Goal: Task Accomplishment & Management: Complete application form

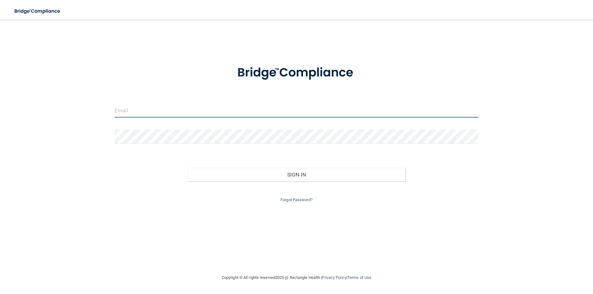
click at [225, 112] on input "email" at bounding box center [297, 111] width 364 height 14
type input "[PERSON_NAME][EMAIL_ADDRESS][PERSON_NAME][DOMAIN_NAME]"
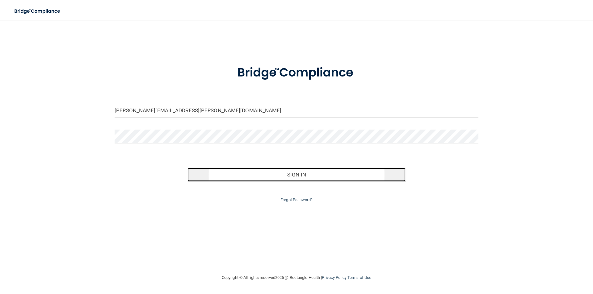
click at [271, 170] on button "Sign In" at bounding box center [296, 175] width 218 height 14
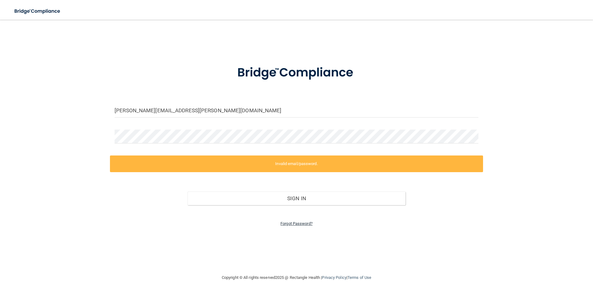
click at [293, 225] on link "Forgot Password?" at bounding box center [296, 223] width 32 height 5
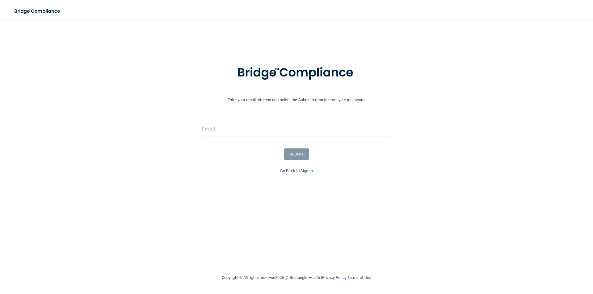
click at [234, 128] on input "email" at bounding box center [296, 130] width 189 height 14
type input "[PERSON_NAME][EMAIL_ADDRESS][PERSON_NAME][DOMAIN_NAME]"
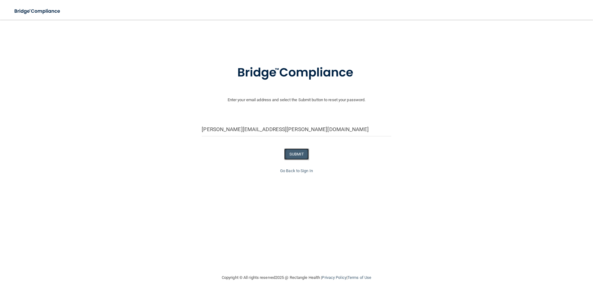
click at [294, 155] on button "SUBMIT" at bounding box center [296, 154] width 25 height 11
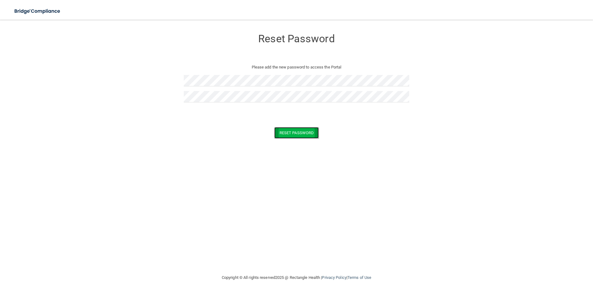
click at [284, 130] on button "Reset Password" at bounding box center [296, 132] width 44 height 11
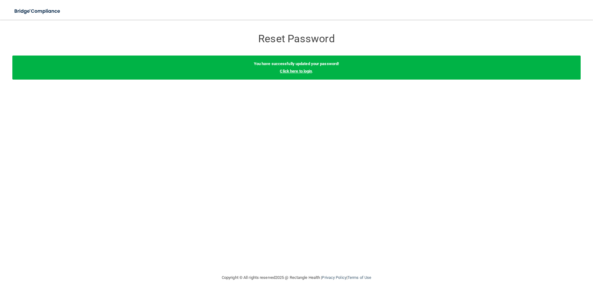
click at [297, 70] on link "Click here to login" at bounding box center [296, 71] width 32 height 5
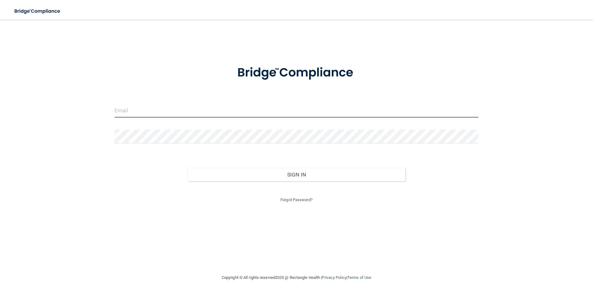
click at [166, 116] on input "email" at bounding box center [297, 111] width 364 height 14
type input "[PERSON_NAME][EMAIL_ADDRESS][PERSON_NAME][DOMAIN_NAME]"
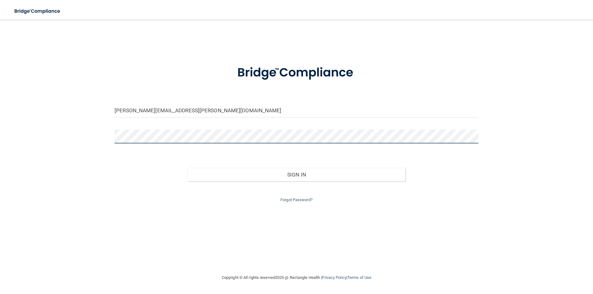
click at [90, 136] on div "jenee.stgermain@lansingpediatrics.com Invalid email/password. You don't have pe…" at bounding box center [296, 147] width 568 height 242
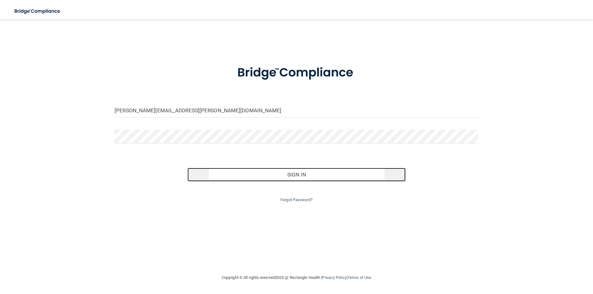
click at [264, 173] on button "Sign In" at bounding box center [296, 175] width 218 height 14
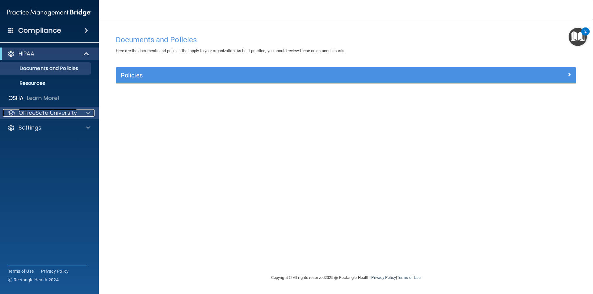
click at [86, 111] on div at bounding box center [86, 112] width 15 height 7
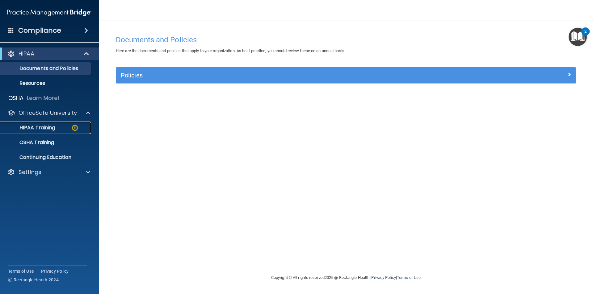
click at [51, 126] on p "HIPAA Training" at bounding box center [29, 128] width 51 height 6
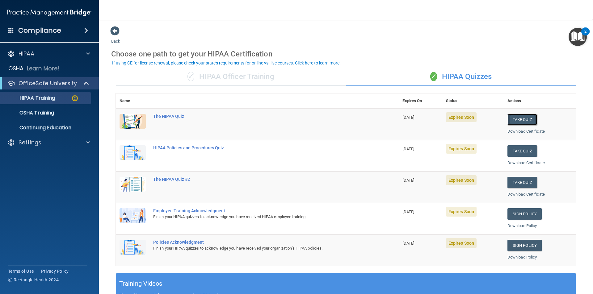
click at [513, 119] on button "Take Quiz" at bounding box center [522, 119] width 30 height 11
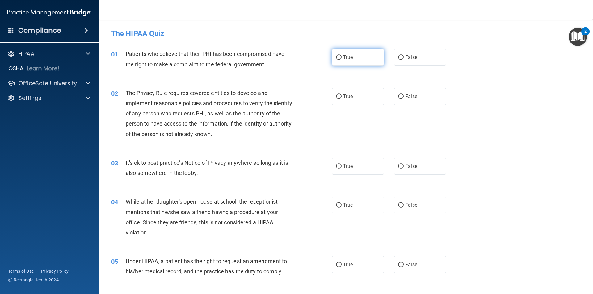
click at [339, 60] on input "True" at bounding box center [339, 57] width 6 height 5
radio input "true"
click at [338, 95] on input "True" at bounding box center [339, 97] width 6 height 5
radio input "true"
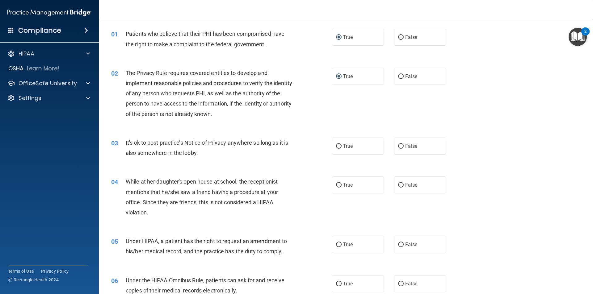
scroll to position [31, 0]
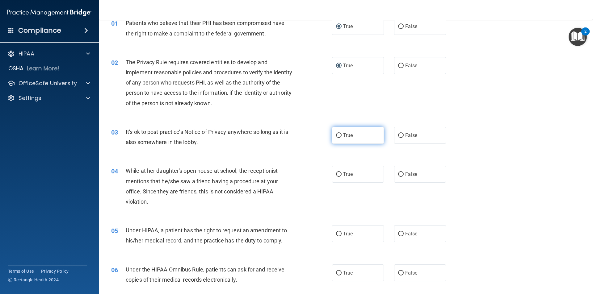
click at [343, 136] on span "True" at bounding box center [348, 135] width 10 height 6
click at [341, 136] on input "True" at bounding box center [339, 135] width 6 height 5
radio input "true"
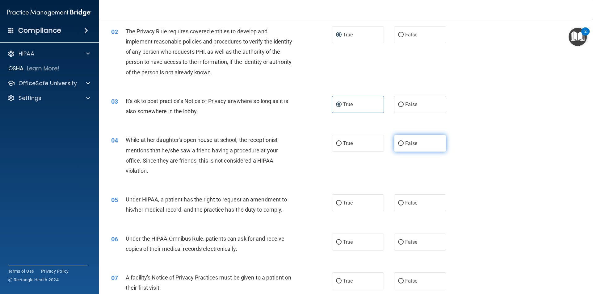
click at [398, 145] on input "False" at bounding box center [401, 143] width 6 height 5
radio input "true"
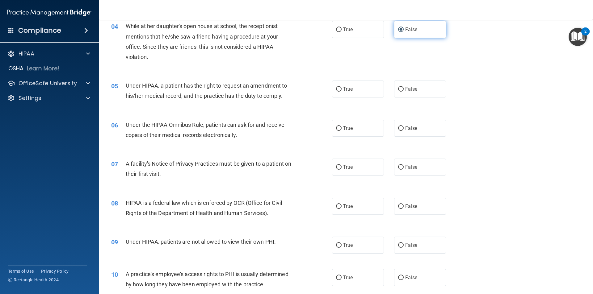
scroll to position [185, 0]
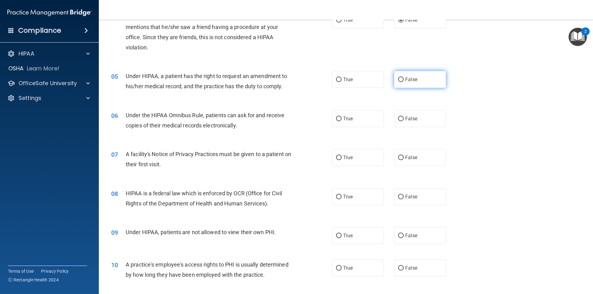
click at [399, 78] on input "False" at bounding box center [401, 80] width 6 height 5
radio input "true"
click at [339, 120] on input "True" at bounding box center [339, 119] width 6 height 5
radio input "true"
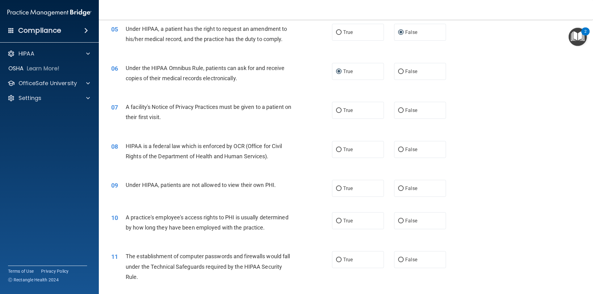
scroll to position [247, 0]
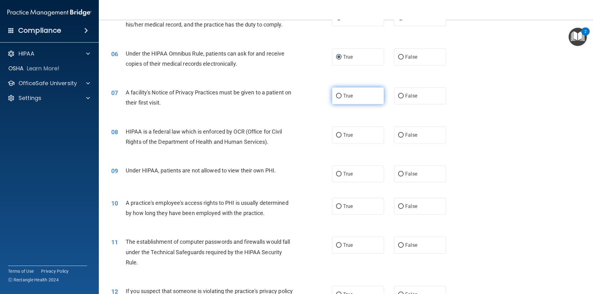
click at [340, 96] on label "True" at bounding box center [358, 95] width 52 height 17
click at [340, 96] on input "True" at bounding box center [339, 96] width 6 height 5
radio input "true"
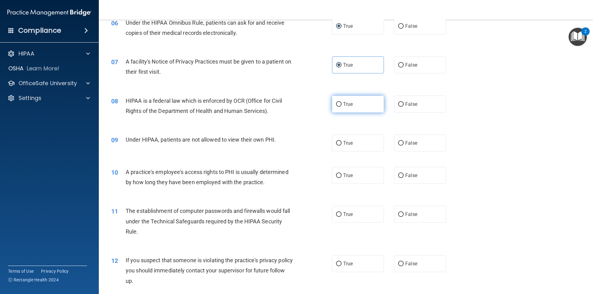
click at [337, 104] on input "True" at bounding box center [339, 104] width 6 height 5
radio input "true"
click at [398, 143] on input "False" at bounding box center [401, 143] width 6 height 5
radio input "true"
click at [398, 176] on input "False" at bounding box center [401, 176] width 6 height 5
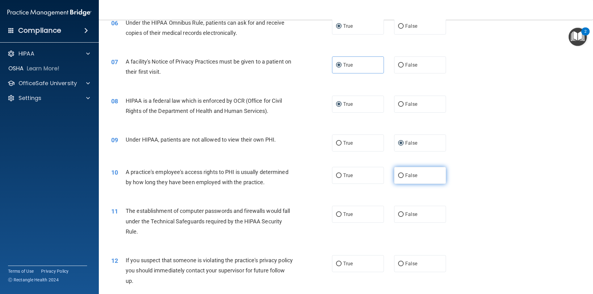
radio input "true"
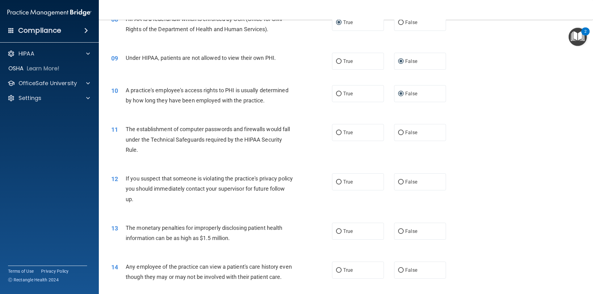
scroll to position [371, 0]
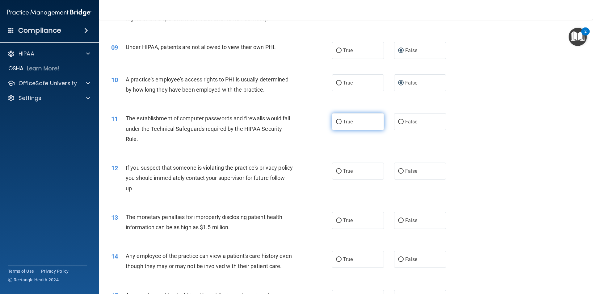
click at [338, 121] on input "True" at bounding box center [339, 122] width 6 height 5
radio input "true"
click at [337, 170] on input "True" at bounding box center [339, 171] width 6 height 5
radio input "true"
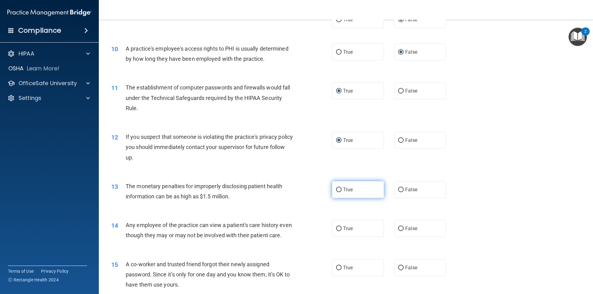
click at [336, 190] on input "True" at bounding box center [339, 190] width 6 height 5
radio input "true"
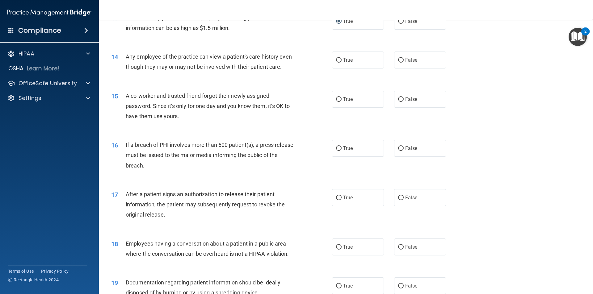
scroll to position [556, 0]
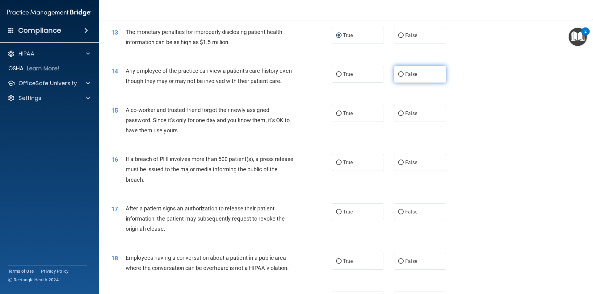
click at [399, 76] on input "False" at bounding box center [401, 74] width 6 height 5
radio input "true"
click at [400, 116] on input "False" at bounding box center [401, 113] width 6 height 5
radio input "true"
click at [337, 165] on input "True" at bounding box center [339, 163] width 6 height 5
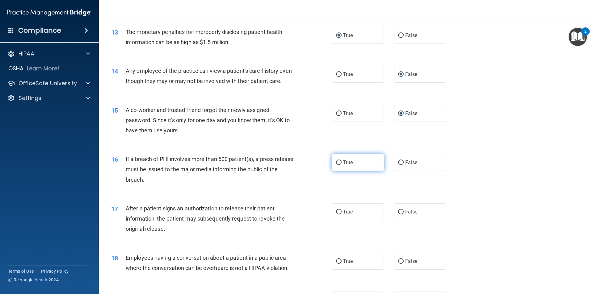
radio input "true"
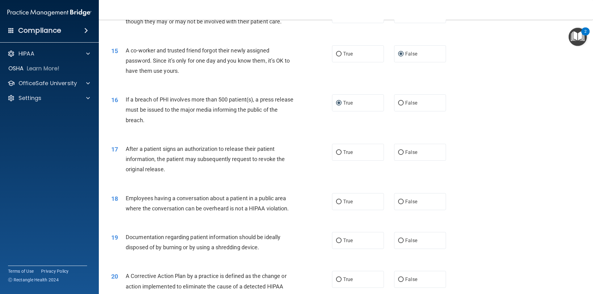
scroll to position [649, 0]
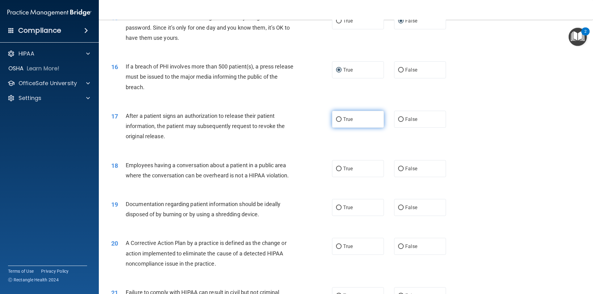
click at [339, 122] on input "True" at bounding box center [339, 119] width 6 height 5
radio input "true"
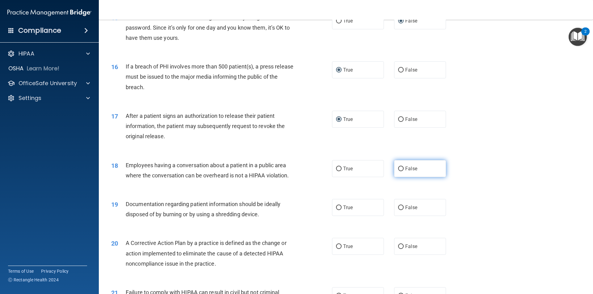
click at [399, 171] on input "False" at bounding box center [401, 169] width 6 height 5
radio input "true"
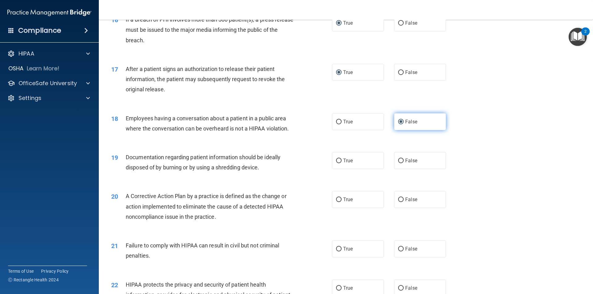
scroll to position [710, 0]
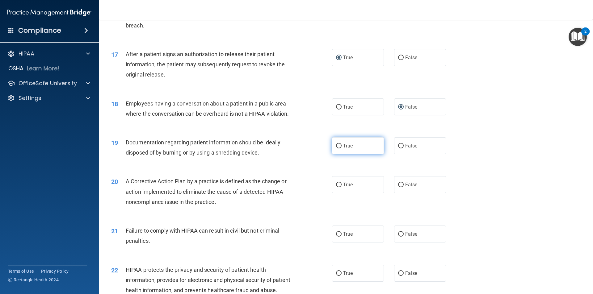
click at [338, 149] on input "True" at bounding box center [339, 146] width 6 height 5
radio input "true"
drag, startPoint x: 336, startPoint y: 195, endPoint x: 346, endPoint y: 195, distance: 9.6
click at [336, 187] on input "True" at bounding box center [339, 185] width 6 height 5
radio input "true"
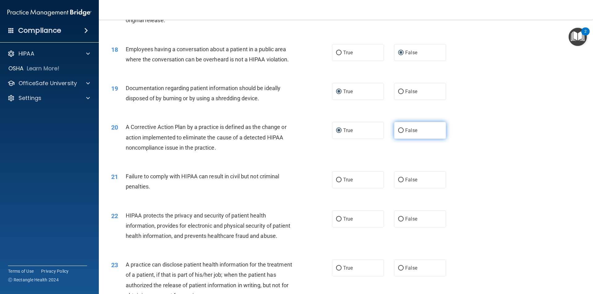
scroll to position [772, 0]
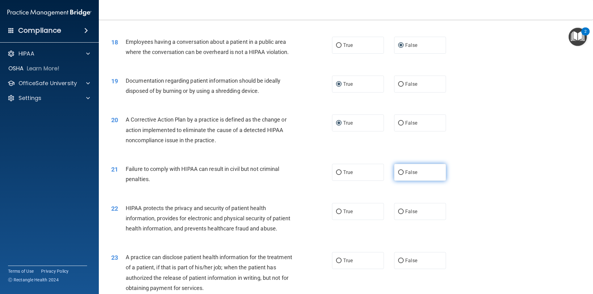
click at [398, 175] on input "False" at bounding box center [401, 172] width 6 height 5
radio input "true"
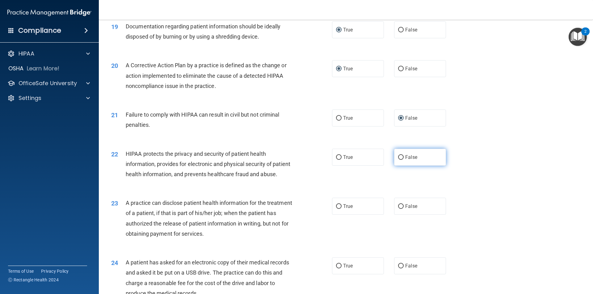
scroll to position [834, 0]
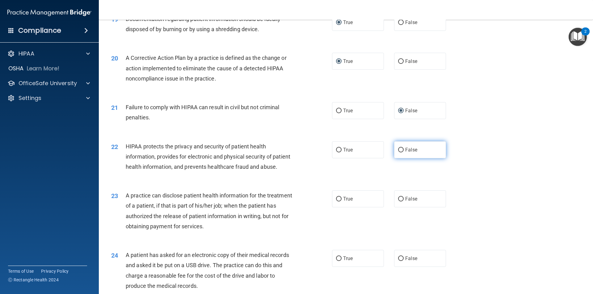
click at [398, 153] on input "False" at bounding box center [401, 150] width 6 height 5
radio input "true"
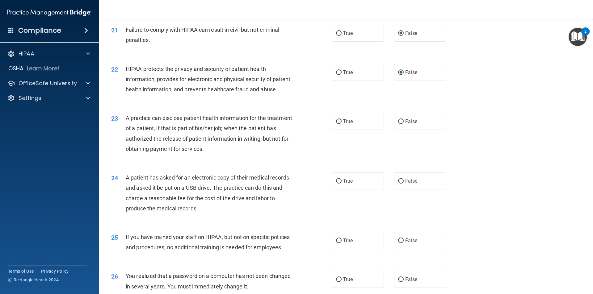
scroll to position [927, 0]
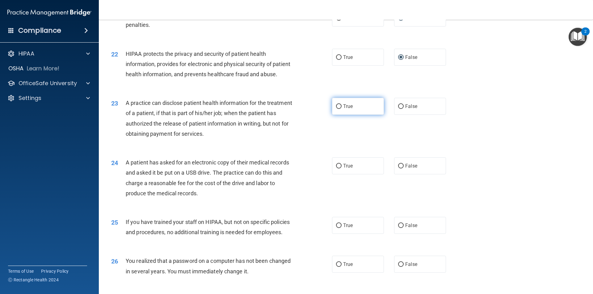
click at [337, 109] on input "True" at bounding box center [339, 106] width 6 height 5
radio input "true"
click at [336, 169] on input "True" at bounding box center [339, 166] width 6 height 5
radio input "true"
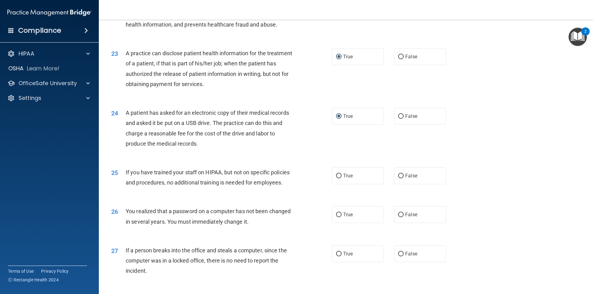
scroll to position [988, 0]
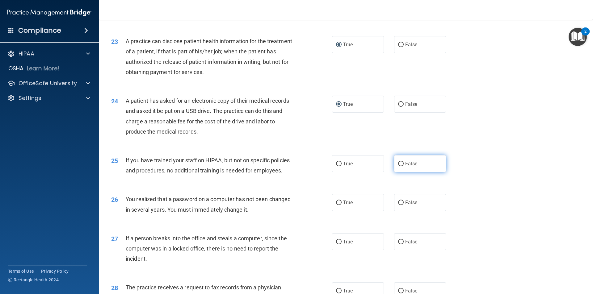
click at [399, 166] on input "False" at bounding box center [401, 164] width 6 height 5
radio input "true"
click at [339, 211] on label "True" at bounding box center [358, 202] width 52 height 17
click at [339, 205] on input "True" at bounding box center [339, 203] width 6 height 5
radio input "true"
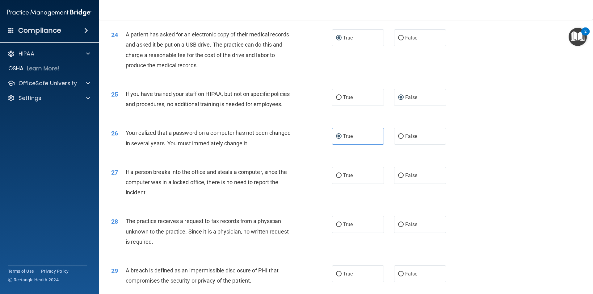
scroll to position [1081, 0]
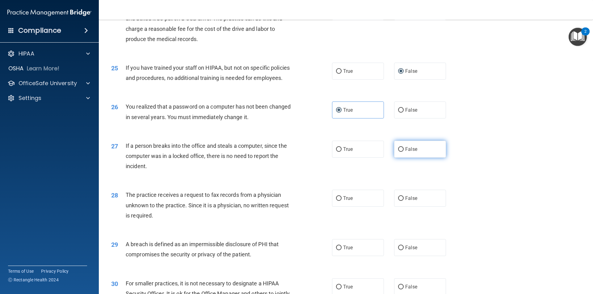
click at [398, 152] on input "False" at bounding box center [401, 149] width 6 height 5
radio input "true"
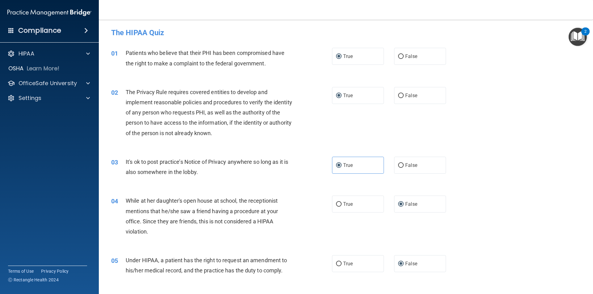
scroll to position [0, 0]
click at [400, 166] on input "False" at bounding box center [401, 166] width 6 height 5
radio input "true"
radio input "false"
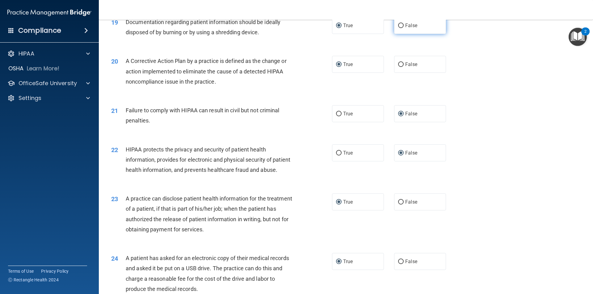
scroll to position [834, 0]
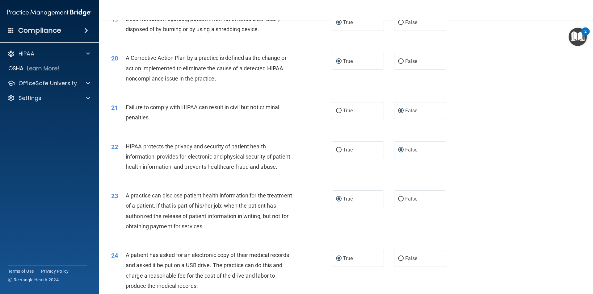
drag, startPoint x: 335, startPoint y: 158, endPoint x: 387, endPoint y: 161, distance: 52.2
click at [336, 153] on input "True" at bounding box center [339, 150] width 6 height 5
radio input "true"
radio input "false"
click at [400, 202] on input "False" at bounding box center [401, 199] width 6 height 5
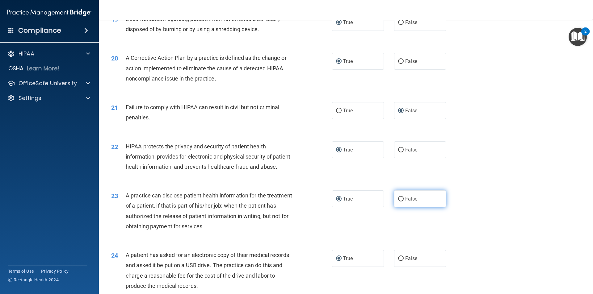
radio input "true"
radio input "false"
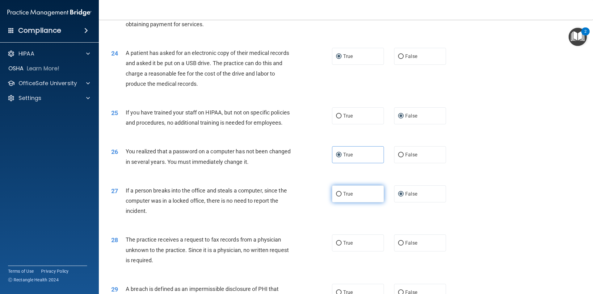
scroll to position [1050, 0]
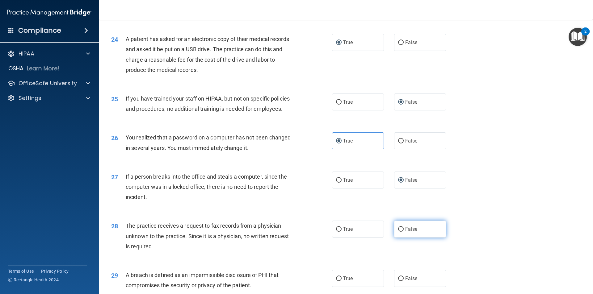
click at [398, 232] on input "False" at bounding box center [401, 229] width 6 height 5
radio input "true"
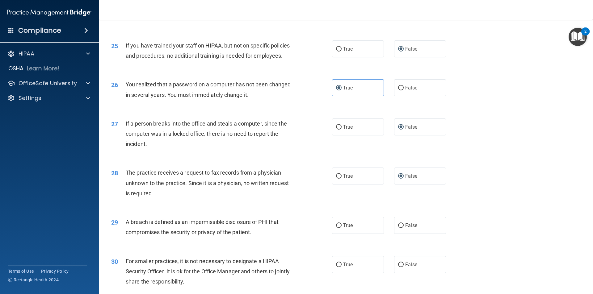
scroll to position [1167, 0]
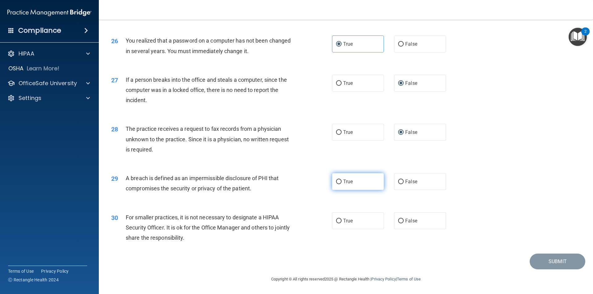
click at [338, 180] on input "True" at bounding box center [339, 182] width 6 height 5
radio input "true"
click at [400, 221] on input "False" at bounding box center [401, 221] width 6 height 5
radio input "true"
click at [546, 258] on button "Submit" at bounding box center [558, 262] width 56 height 16
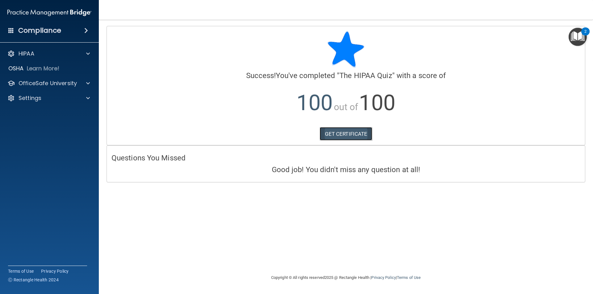
click at [339, 135] on link "GET CERTIFICATE" at bounding box center [346, 134] width 53 height 14
click at [90, 82] on span at bounding box center [88, 83] width 4 height 7
click at [50, 95] on p "HIPAA Training" at bounding box center [29, 98] width 51 height 6
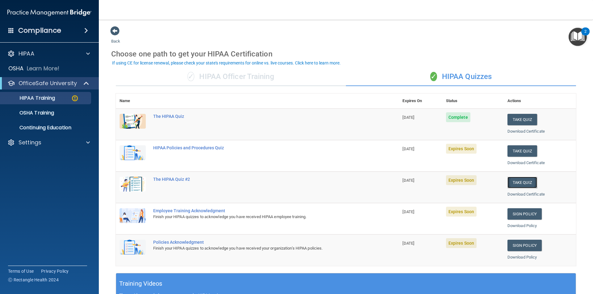
click at [522, 181] on button "Take Quiz" at bounding box center [522, 182] width 30 height 11
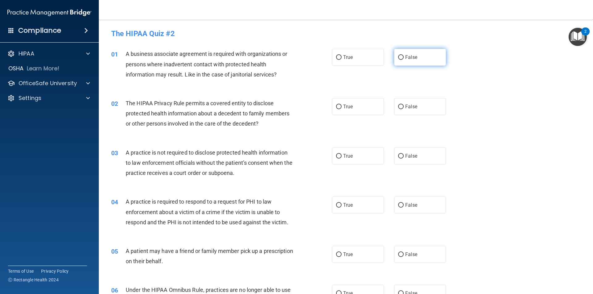
click at [398, 56] on input "False" at bounding box center [401, 57] width 6 height 5
radio input "true"
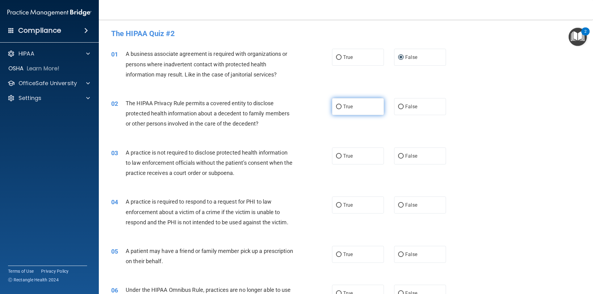
drag, startPoint x: 339, startPoint y: 104, endPoint x: 340, endPoint y: 107, distance: 3.2
click at [338, 105] on input "True" at bounding box center [339, 107] width 6 height 5
radio input "true"
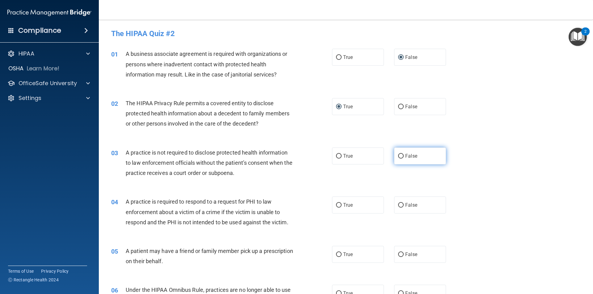
click at [402, 157] on label "False" at bounding box center [420, 156] width 52 height 17
click at [402, 157] on input "False" at bounding box center [401, 156] width 6 height 5
radio input "true"
click at [336, 207] on input "True" at bounding box center [339, 205] width 6 height 5
radio input "true"
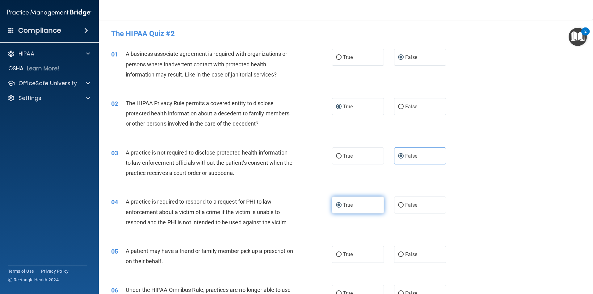
scroll to position [31, 0]
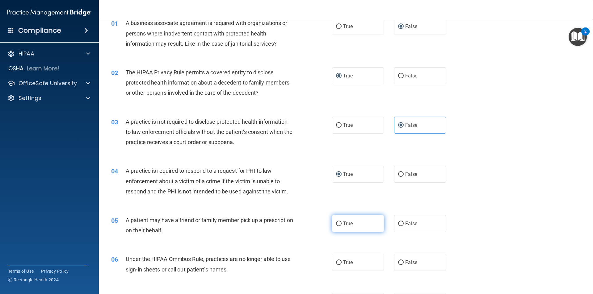
click at [337, 222] on input "True" at bounding box center [339, 224] width 6 height 5
radio input "true"
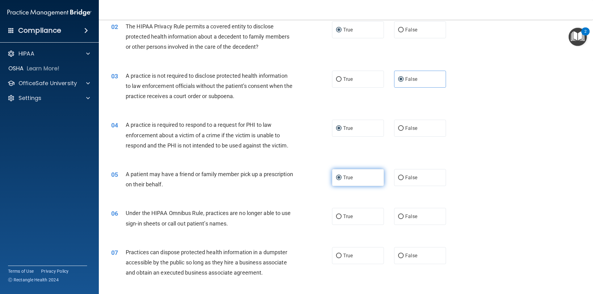
scroll to position [93, 0]
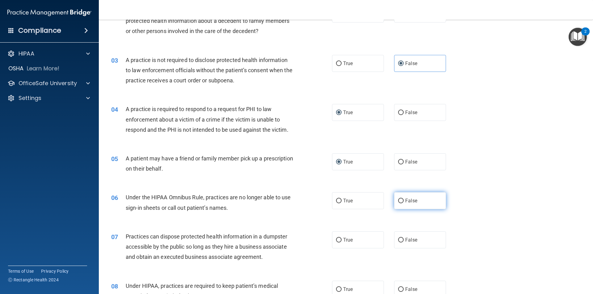
click at [398, 203] on input "False" at bounding box center [401, 201] width 6 height 5
radio input "true"
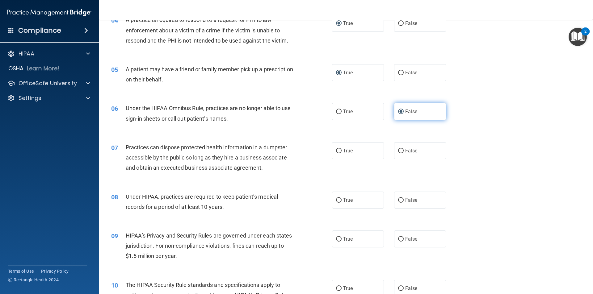
scroll to position [185, 0]
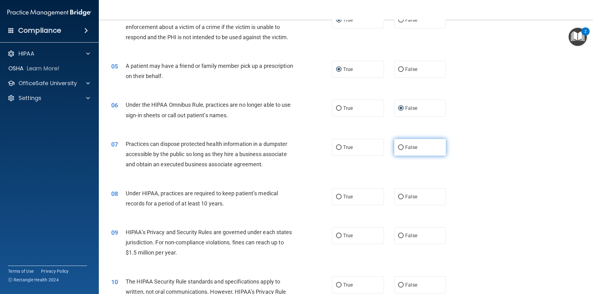
click at [398, 146] on input "False" at bounding box center [401, 147] width 6 height 5
radio input "true"
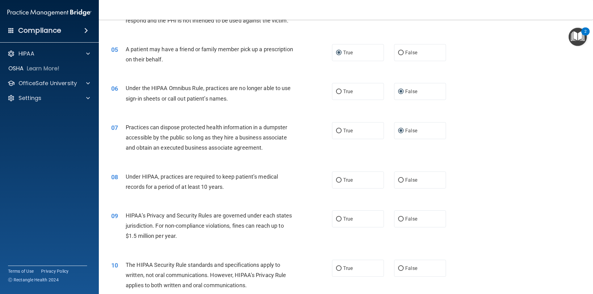
scroll to position [216, 0]
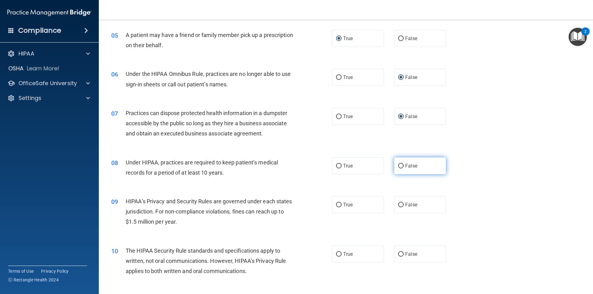
click at [398, 164] on input "False" at bounding box center [401, 166] width 6 height 5
radio input "true"
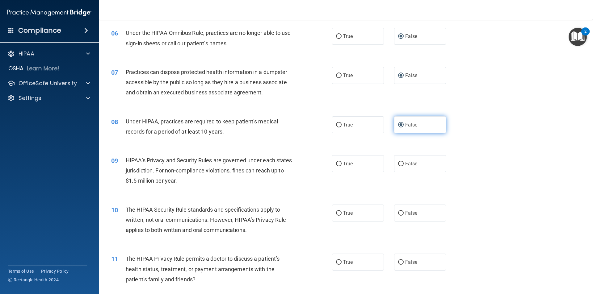
scroll to position [278, 0]
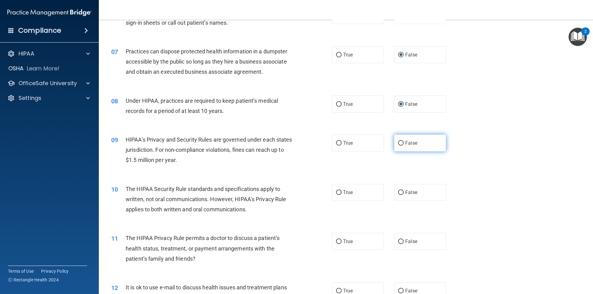
click at [398, 143] on input "False" at bounding box center [401, 143] width 6 height 5
radio input "true"
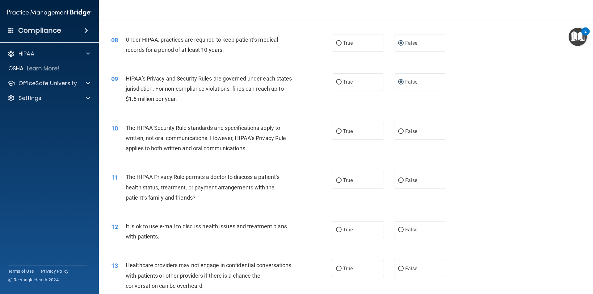
scroll to position [340, 0]
click at [336, 133] on label "True" at bounding box center [358, 130] width 52 height 17
click at [336, 133] on input "True" at bounding box center [339, 131] width 6 height 5
radio input "true"
click at [337, 181] on input "True" at bounding box center [339, 180] width 6 height 5
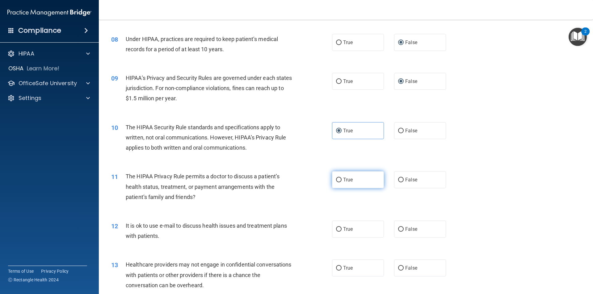
radio input "true"
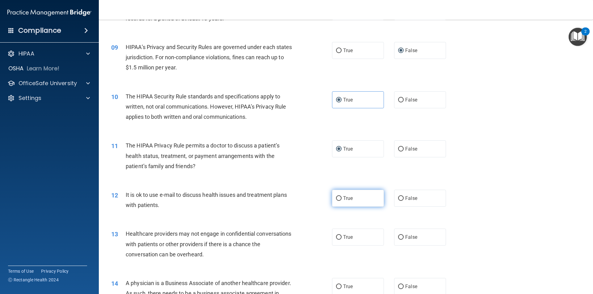
click at [337, 198] on input "True" at bounding box center [339, 198] width 6 height 5
radio input "true"
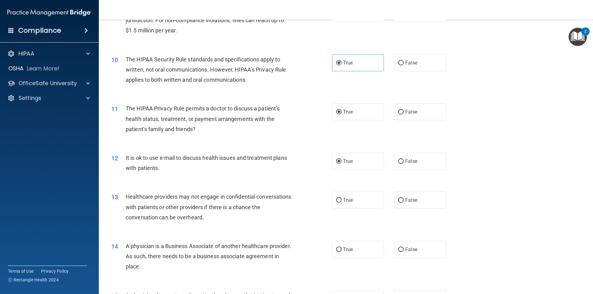
scroll to position [432, 0]
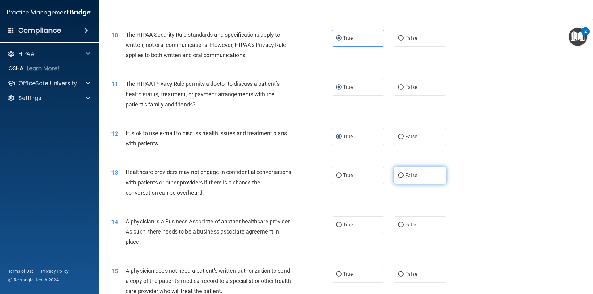
click at [398, 175] on input "False" at bounding box center [401, 176] width 6 height 5
radio input "true"
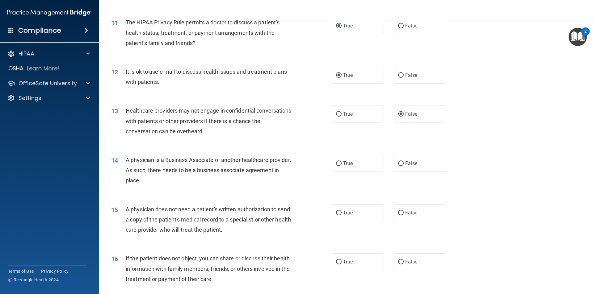
scroll to position [494, 0]
click at [400, 162] on input "False" at bounding box center [401, 163] width 6 height 5
radio input "true"
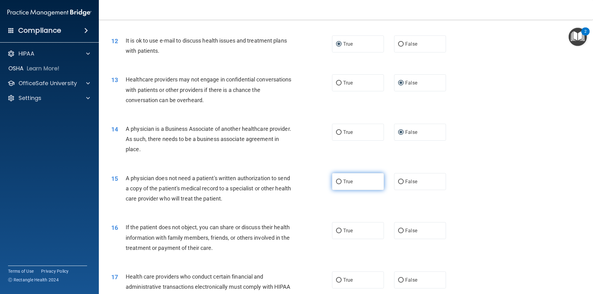
click at [340, 181] on label "True" at bounding box center [358, 181] width 52 height 17
click at [340, 181] on input "True" at bounding box center [339, 182] width 6 height 5
radio input "true"
click at [336, 233] on input "True" at bounding box center [339, 231] width 6 height 5
radio input "true"
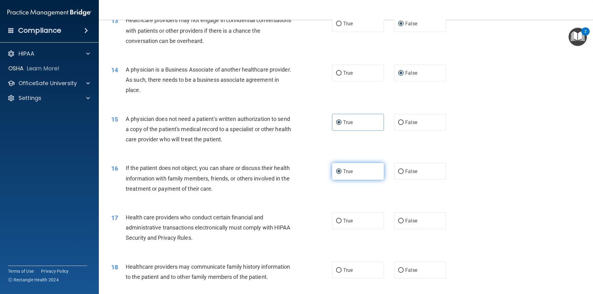
scroll to position [587, 0]
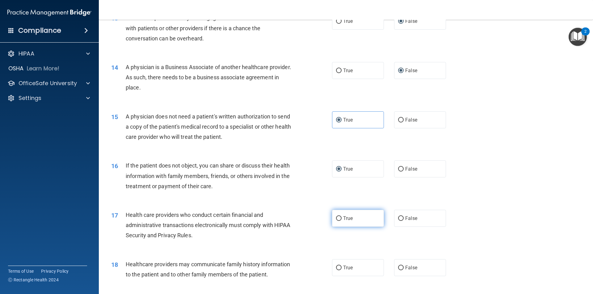
click at [338, 217] on input "True" at bounding box center [339, 219] width 6 height 5
radio input "true"
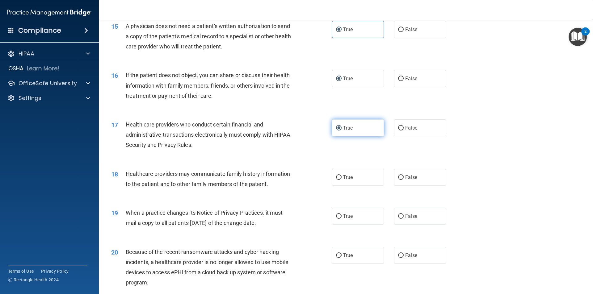
scroll to position [679, 0]
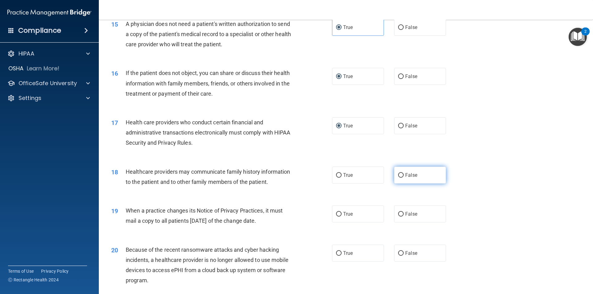
click at [400, 176] on input "False" at bounding box center [401, 175] width 6 height 5
radio input "true"
click at [401, 214] on label "False" at bounding box center [420, 214] width 52 height 17
click at [401, 214] on input "False" at bounding box center [401, 214] width 6 height 5
radio input "true"
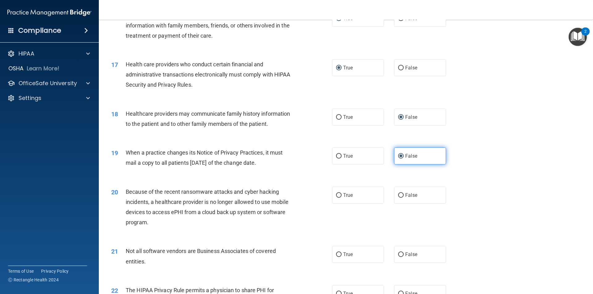
scroll to position [741, 0]
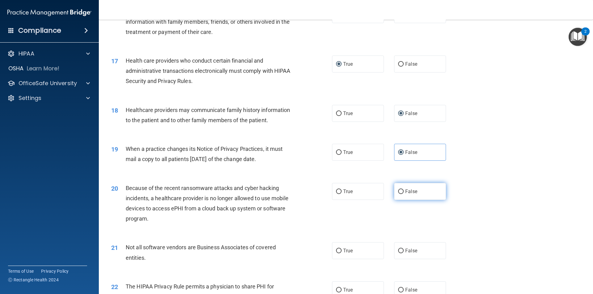
click at [400, 191] on input "False" at bounding box center [401, 192] width 6 height 5
radio input "true"
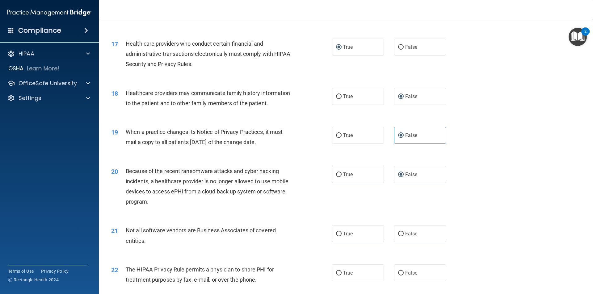
scroll to position [772, 0]
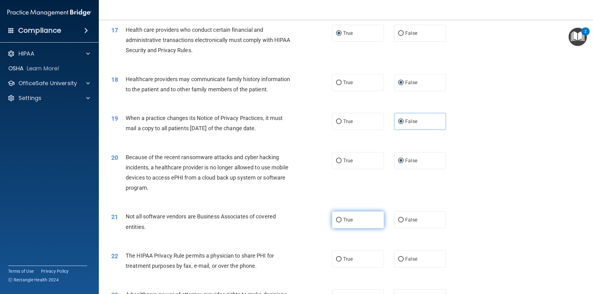
click at [339, 220] on input "True" at bounding box center [339, 220] width 6 height 5
radio input "true"
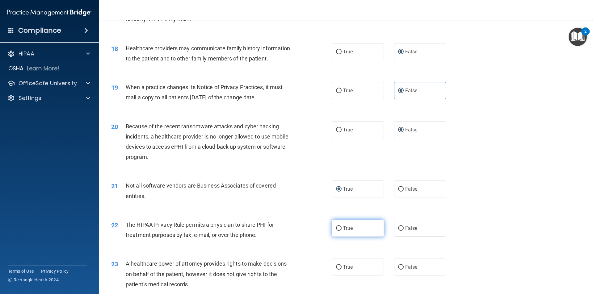
click at [337, 230] on input "True" at bounding box center [339, 228] width 6 height 5
radio input "true"
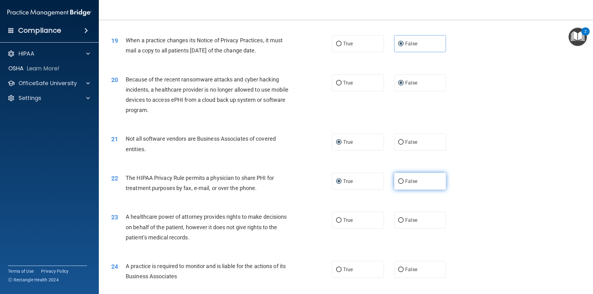
scroll to position [865, 0]
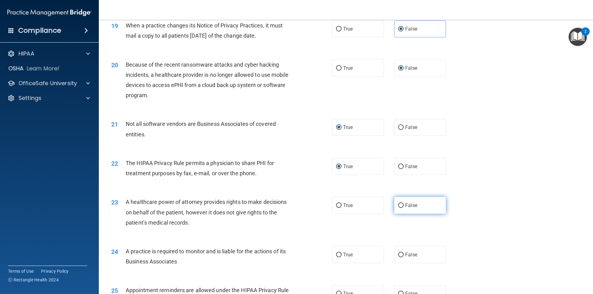
click at [400, 204] on input "False" at bounding box center [401, 206] width 6 height 5
radio input "true"
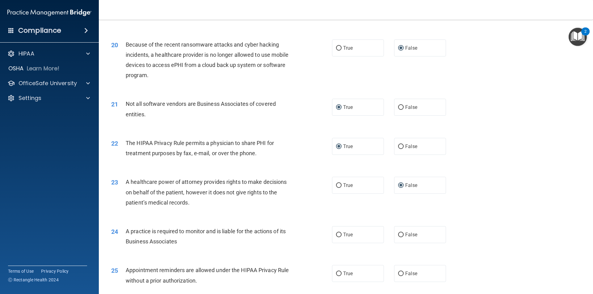
scroll to position [896, 0]
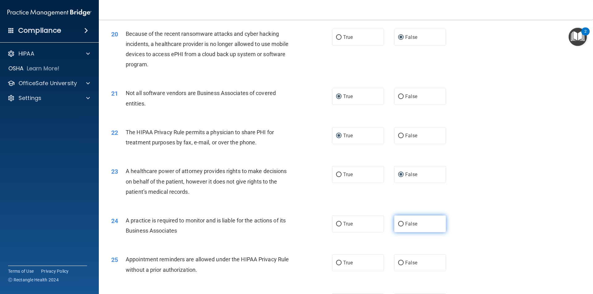
click at [398, 222] on input "False" at bounding box center [401, 224] width 6 height 5
radio input "true"
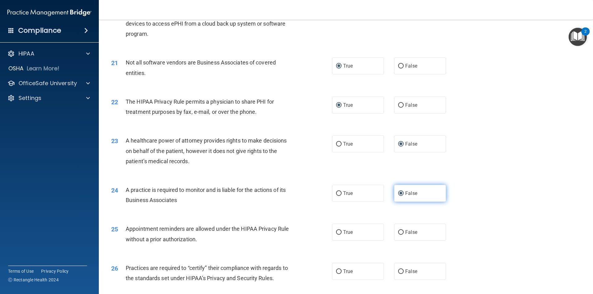
scroll to position [927, 0]
click at [339, 233] on input "True" at bounding box center [339, 232] width 6 height 5
radio input "true"
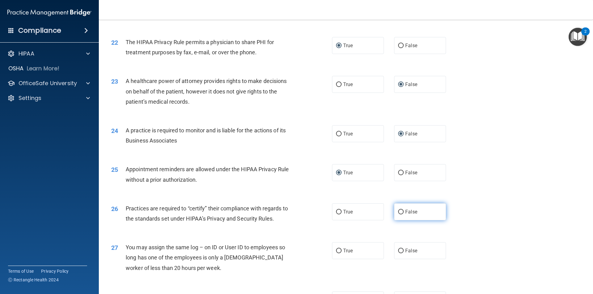
scroll to position [988, 0]
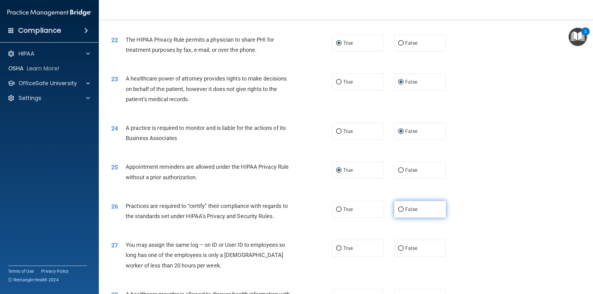
click at [399, 208] on input "False" at bounding box center [401, 210] width 6 height 5
radio input "true"
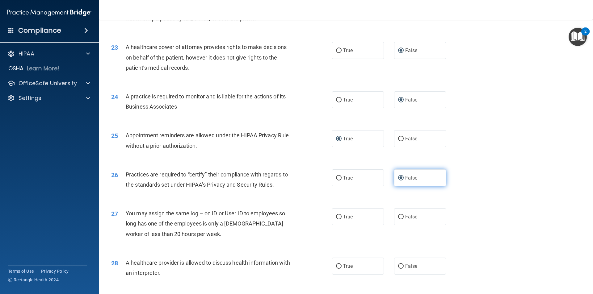
scroll to position [1050, 0]
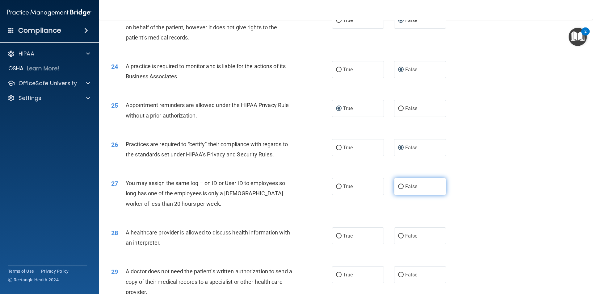
drag, startPoint x: 398, startPoint y: 190, endPoint x: 404, endPoint y: 191, distance: 5.6
click at [399, 190] on label "False" at bounding box center [420, 186] width 52 height 17
click at [399, 189] on input "False" at bounding box center [401, 187] width 6 height 5
radio input "true"
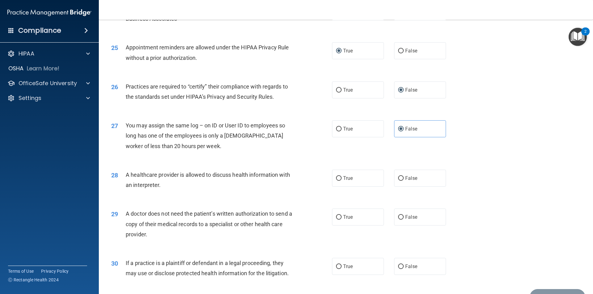
scroll to position [1112, 0]
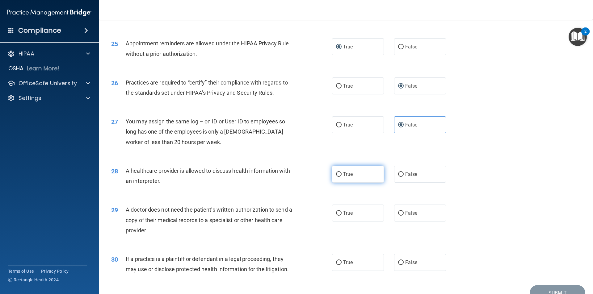
click at [338, 177] on input "True" at bounding box center [339, 174] width 6 height 5
radio input "true"
click at [336, 213] on input "True" at bounding box center [339, 213] width 6 height 5
radio input "true"
click at [338, 263] on input "True" at bounding box center [339, 263] width 6 height 5
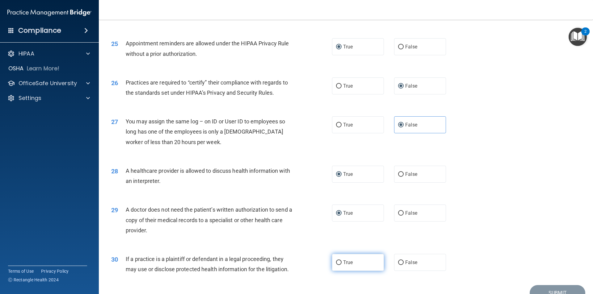
radio input "true"
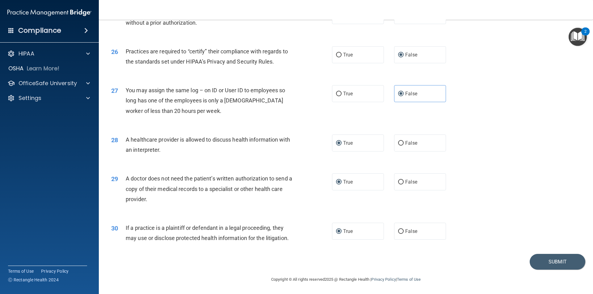
scroll to position [1143, 0]
click at [546, 260] on button "Submit" at bounding box center [558, 262] width 56 height 16
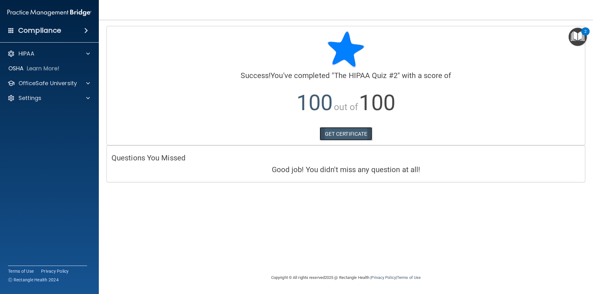
click at [342, 133] on link "GET CERTIFICATE" at bounding box center [346, 134] width 53 height 14
click at [90, 81] on span at bounding box center [88, 83] width 4 height 7
click at [63, 96] on div "HIPAA Training" at bounding box center [46, 98] width 84 height 6
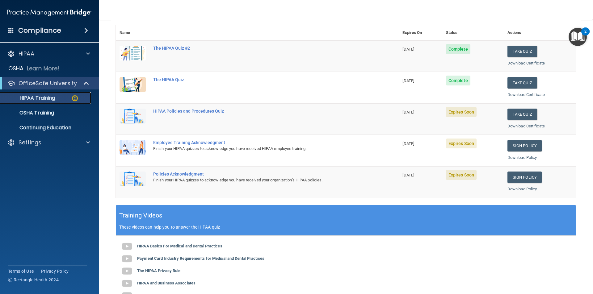
scroll to position [62, 0]
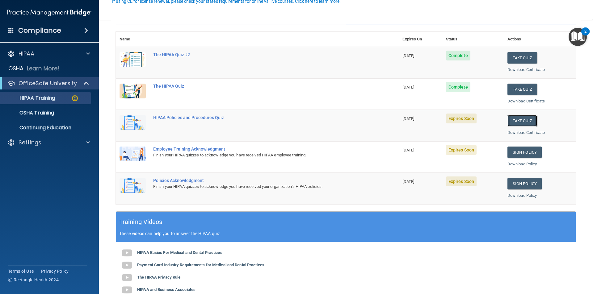
click at [520, 119] on button "Take Quiz" at bounding box center [522, 120] width 30 height 11
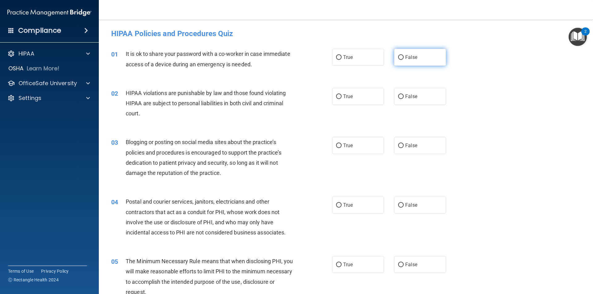
click at [401, 56] on label "False" at bounding box center [420, 57] width 52 height 17
click at [401, 56] on input "False" at bounding box center [401, 57] width 6 height 5
radio input "true"
click at [337, 97] on input "True" at bounding box center [339, 97] width 6 height 5
radio input "true"
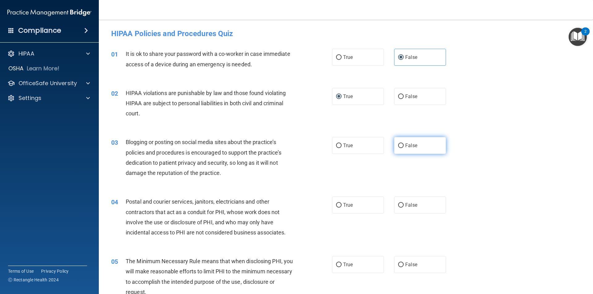
click at [399, 149] on label "False" at bounding box center [420, 145] width 52 height 17
click at [399, 148] on input "False" at bounding box center [401, 146] width 6 height 5
radio input "true"
click at [337, 206] on input "True" at bounding box center [339, 205] width 6 height 5
radio input "true"
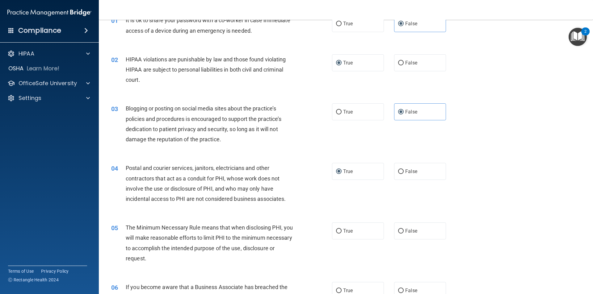
scroll to position [93, 0]
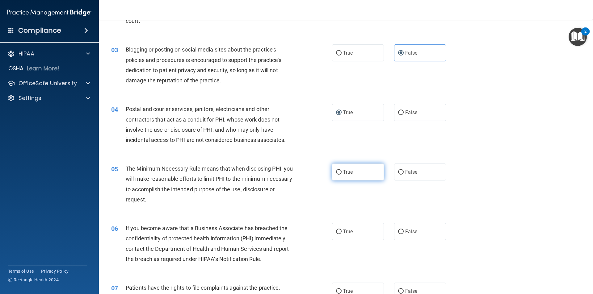
click at [337, 175] on input "True" at bounding box center [339, 172] width 6 height 5
radio input "true"
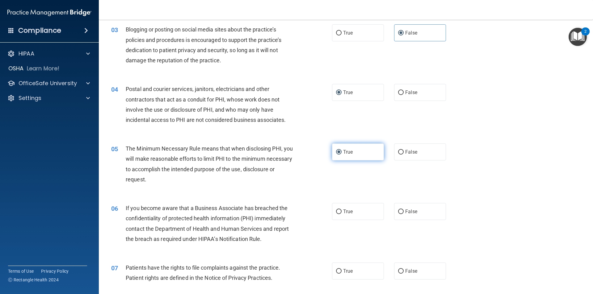
scroll to position [124, 0]
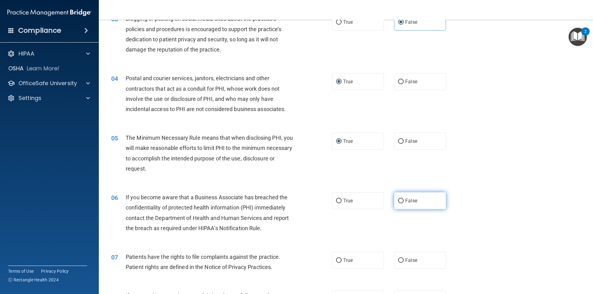
click at [399, 202] on input "False" at bounding box center [401, 201] width 6 height 5
radio input "true"
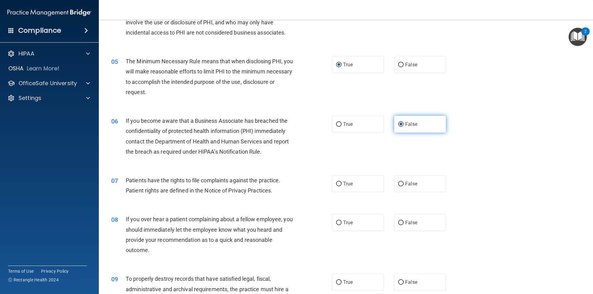
scroll to position [216, 0]
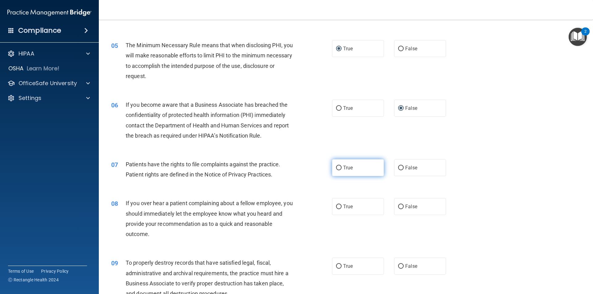
click at [343, 168] on span "True" at bounding box center [348, 168] width 10 height 6
click at [341, 168] on input "True" at bounding box center [339, 168] width 6 height 5
radio input "true"
click at [400, 203] on label "False" at bounding box center [420, 206] width 52 height 17
click at [400, 205] on input "False" at bounding box center [401, 207] width 6 height 5
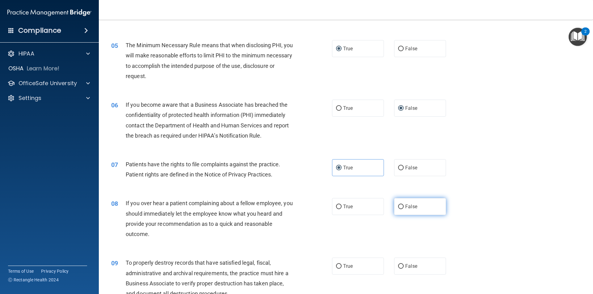
radio input "true"
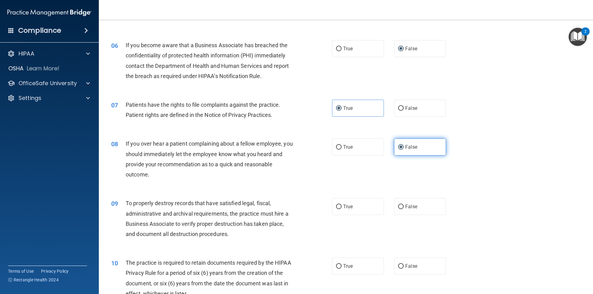
scroll to position [278, 0]
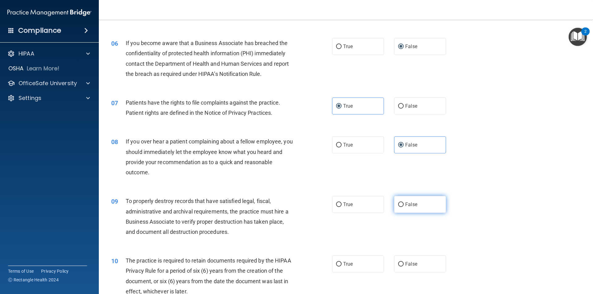
click at [399, 203] on input "False" at bounding box center [401, 205] width 6 height 5
radio input "true"
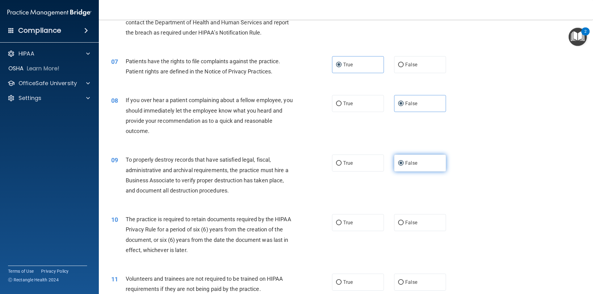
scroll to position [340, 0]
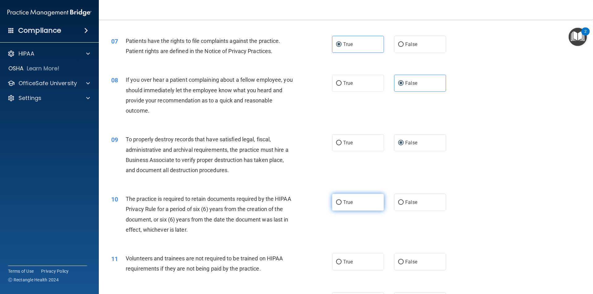
click at [340, 202] on label "True" at bounding box center [358, 202] width 52 height 17
click at [340, 202] on input "True" at bounding box center [339, 202] width 6 height 5
radio input "true"
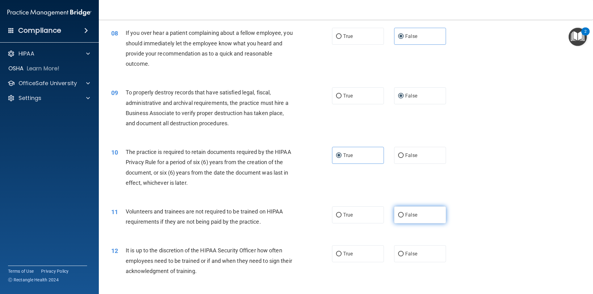
scroll to position [402, 0]
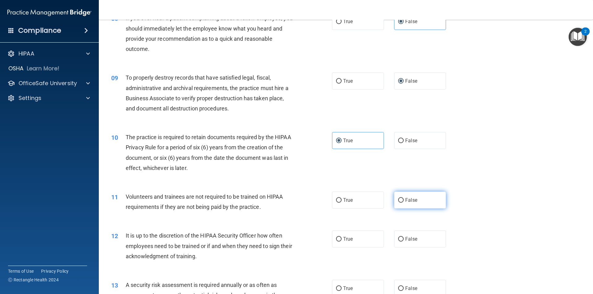
click at [399, 200] on input "False" at bounding box center [401, 200] width 6 height 5
radio input "true"
click at [398, 240] on input "False" at bounding box center [401, 239] width 6 height 5
radio input "true"
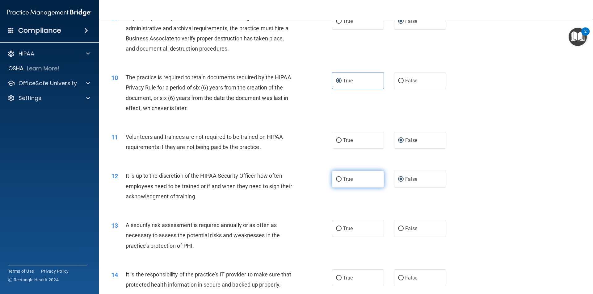
scroll to position [463, 0]
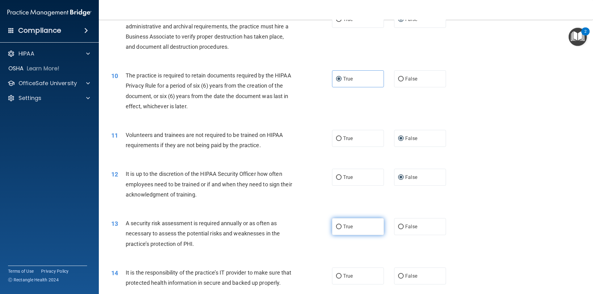
click at [336, 231] on label "True" at bounding box center [358, 226] width 52 height 17
click at [336, 229] on input "True" at bounding box center [339, 227] width 6 height 5
radio input "true"
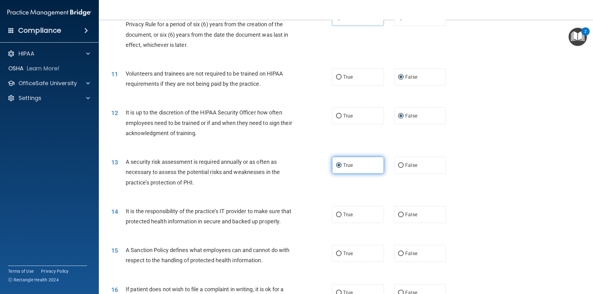
scroll to position [525, 0]
click at [398, 214] on input "False" at bounding box center [401, 214] width 6 height 5
radio input "true"
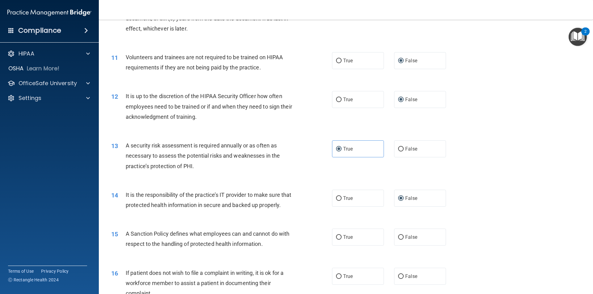
scroll to position [556, 0]
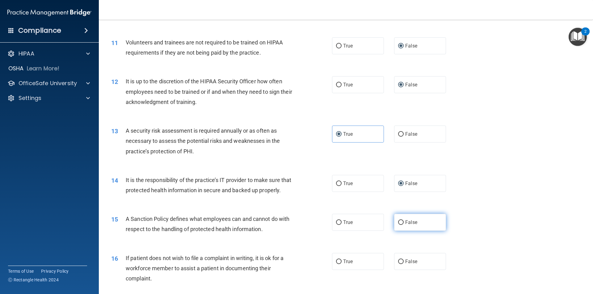
click at [399, 225] on input "False" at bounding box center [401, 223] width 6 height 5
radio input "true"
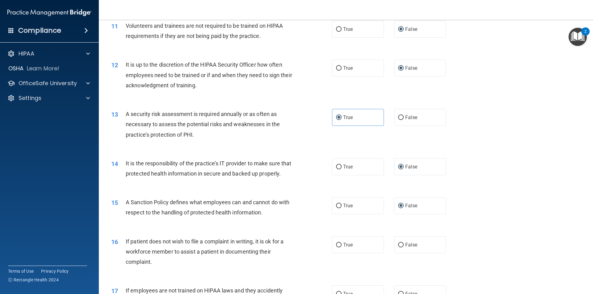
scroll to position [587, 0]
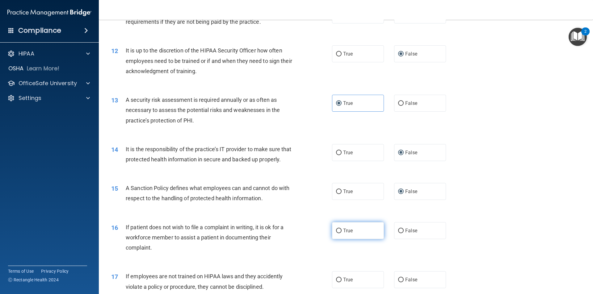
click at [338, 233] on input "True" at bounding box center [339, 231] width 6 height 5
radio input "true"
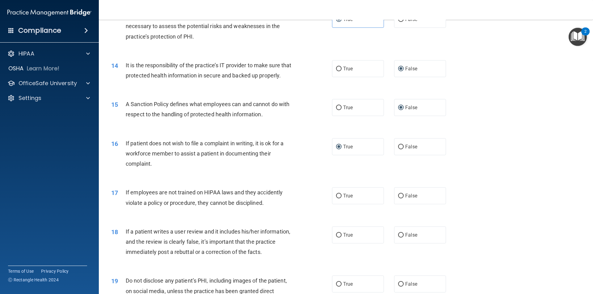
scroll to position [710, 0]
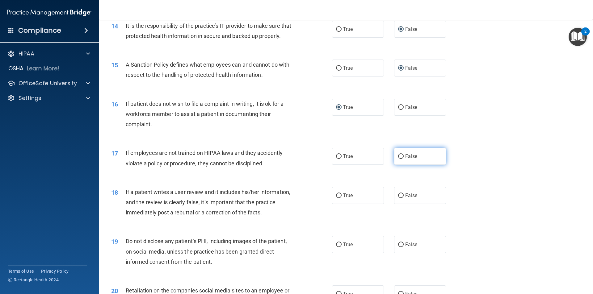
click at [401, 165] on label "False" at bounding box center [420, 156] width 52 height 17
click at [401, 159] on input "False" at bounding box center [401, 156] width 6 height 5
radio input "true"
click at [399, 198] on input "False" at bounding box center [401, 196] width 6 height 5
radio input "true"
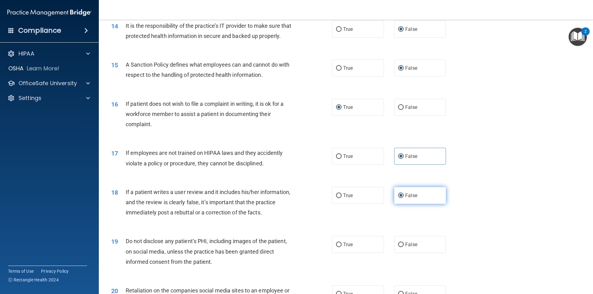
scroll to position [741, 0]
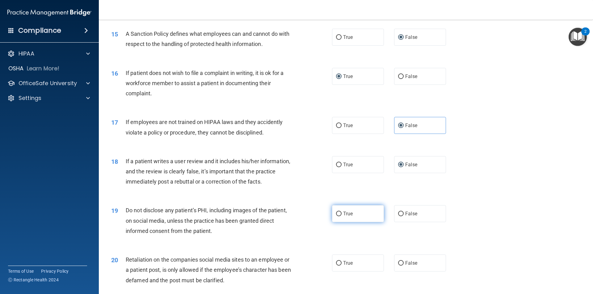
click at [336, 217] on input "True" at bounding box center [339, 214] width 6 height 5
radio input "true"
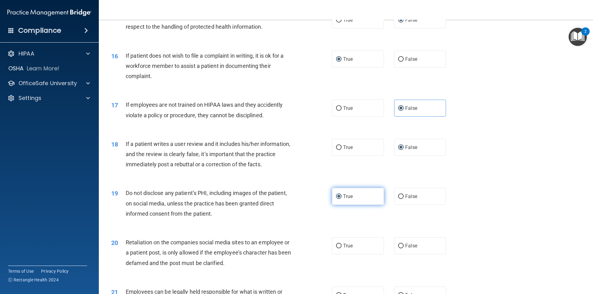
scroll to position [772, 0]
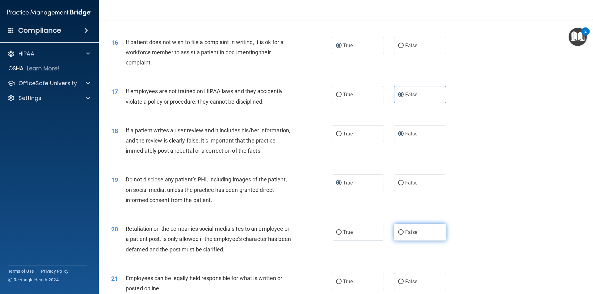
click at [402, 241] on label "False" at bounding box center [420, 232] width 52 height 17
click at [402, 235] on input "False" at bounding box center [401, 232] width 6 height 5
radio input "true"
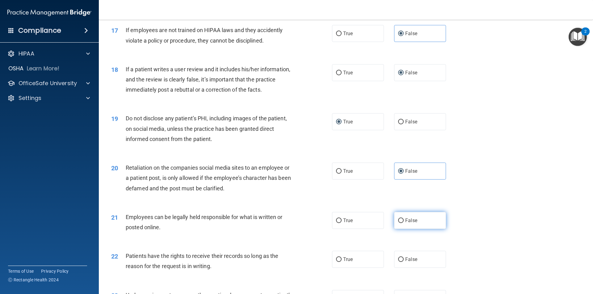
scroll to position [834, 0]
click at [339, 223] on input "True" at bounding box center [339, 220] width 6 height 5
radio input "true"
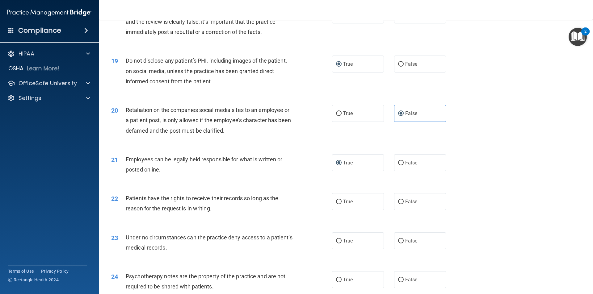
scroll to position [896, 0]
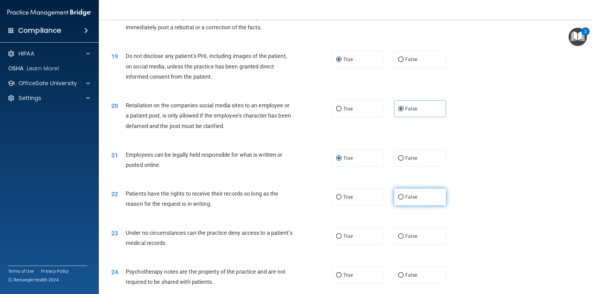
click at [399, 200] on input "False" at bounding box center [401, 197] width 6 height 5
radio input "true"
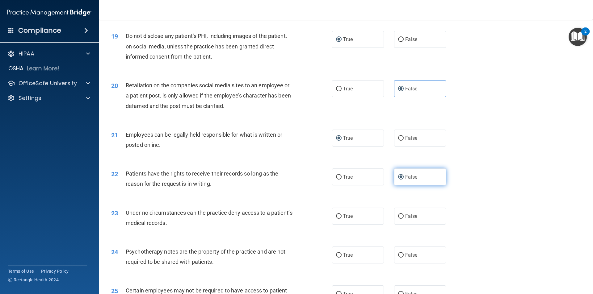
scroll to position [927, 0]
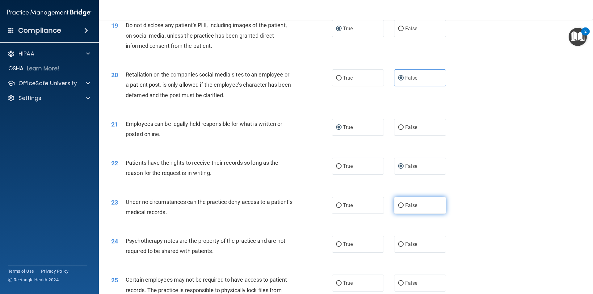
click at [398, 208] on input "False" at bounding box center [401, 206] width 6 height 5
radio input "true"
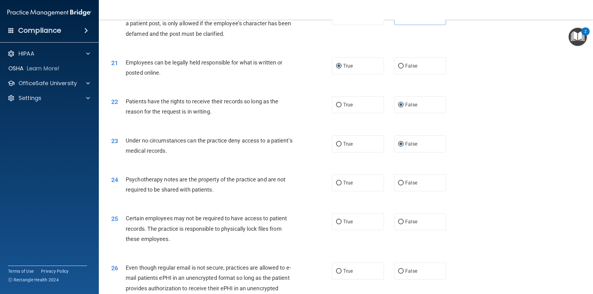
scroll to position [988, 0]
click at [343, 186] on span "True" at bounding box center [348, 183] width 10 height 6
click at [341, 185] on input "True" at bounding box center [339, 183] width 6 height 5
radio input "true"
click at [398, 224] on input "False" at bounding box center [401, 222] width 6 height 5
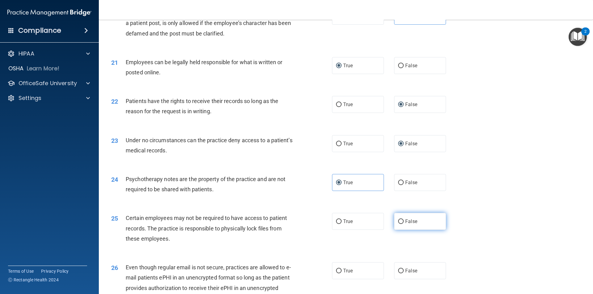
radio input "true"
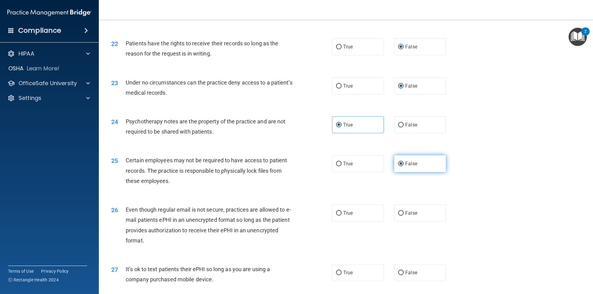
scroll to position [1050, 0]
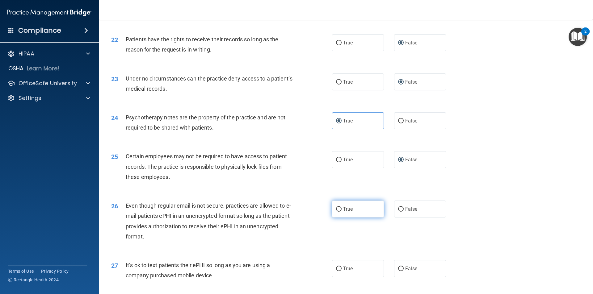
click at [339, 212] on input "True" at bounding box center [339, 209] width 6 height 5
radio input "true"
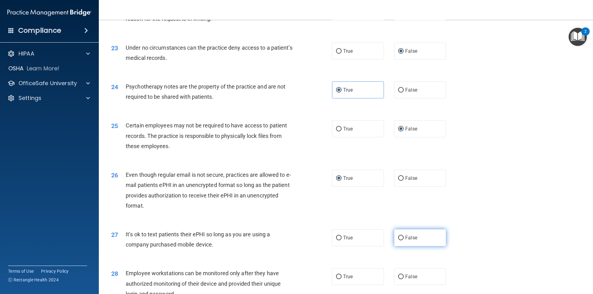
click at [399, 245] on label "False" at bounding box center [420, 237] width 52 height 17
click at [399, 241] on input "False" at bounding box center [401, 238] width 6 height 5
radio input "true"
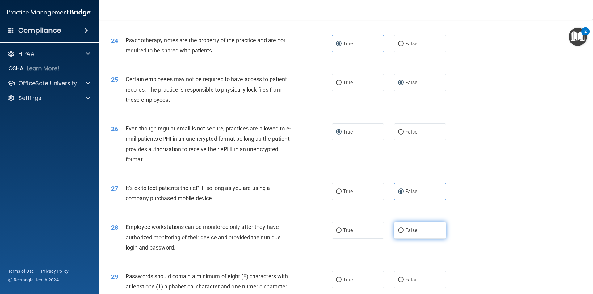
scroll to position [1143, 0]
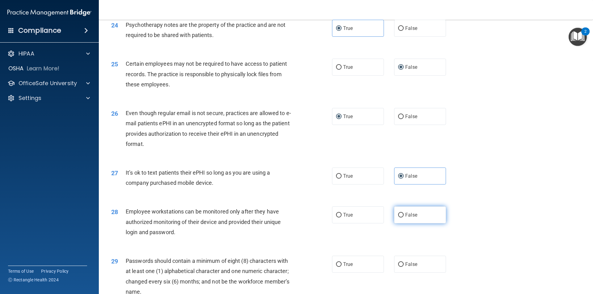
click at [400, 218] on input "False" at bounding box center [401, 215] width 6 height 5
radio input "true"
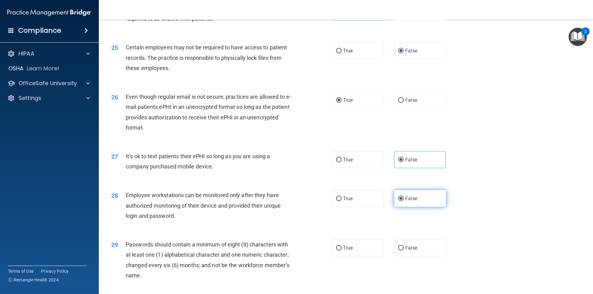
scroll to position [1174, 0]
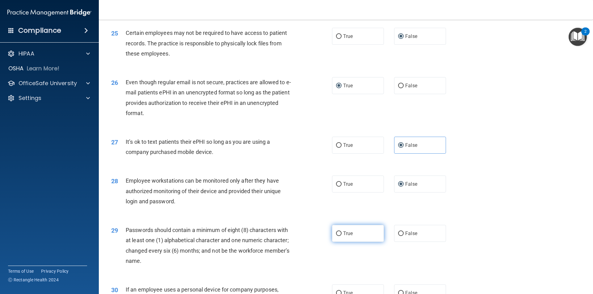
click at [336, 239] on label "True" at bounding box center [358, 233] width 52 height 17
click at [336, 236] on input "True" at bounding box center [339, 234] width 6 height 5
radio input "true"
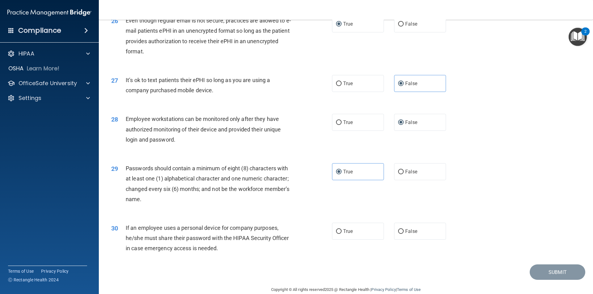
scroll to position [1256, 0]
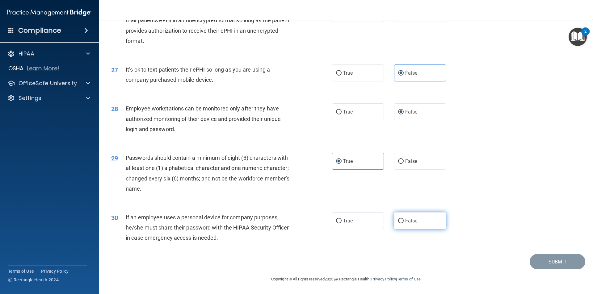
click at [399, 221] on input "False" at bounding box center [401, 221] width 6 height 5
radio input "true"
click at [548, 264] on button "Submit" at bounding box center [558, 262] width 56 height 16
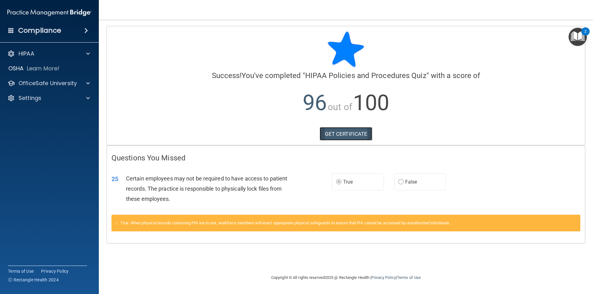
click at [338, 139] on link "GET CERTIFICATE" at bounding box center [346, 134] width 53 height 14
click at [84, 80] on div at bounding box center [86, 83] width 15 height 7
click at [60, 98] on div "HIPAA Training" at bounding box center [46, 98] width 84 height 6
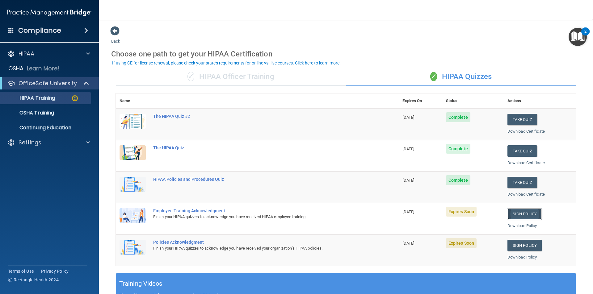
click at [519, 215] on link "Sign Policy" at bounding box center [524, 213] width 34 height 11
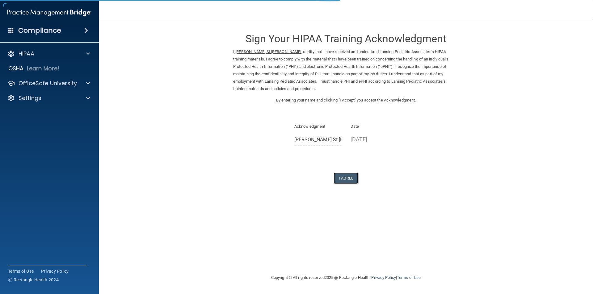
click at [345, 179] on button "I Agree" at bounding box center [346, 178] width 25 height 11
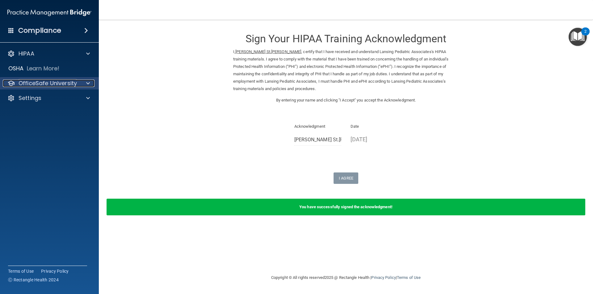
click at [86, 82] on span at bounding box center [88, 83] width 4 height 7
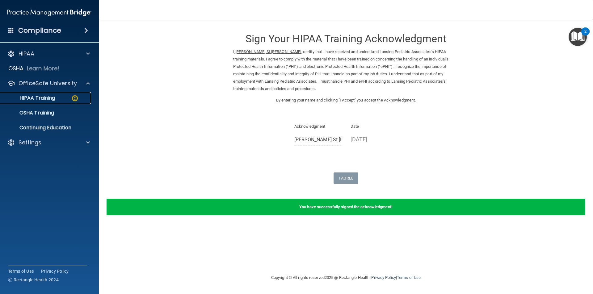
click at [65, 103] on link "HIPAA Training" at bounding box center [42, 98] width 97 height 12
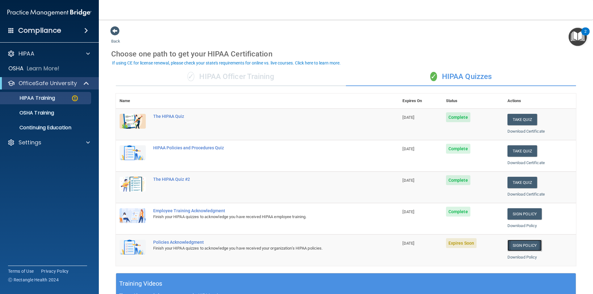
click at [518, 244] on link "Sign Policy" at bounding box center [524, 245] width 34 height 11
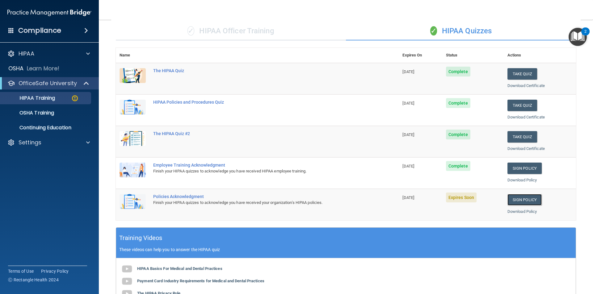
scroll to position [154, 0]
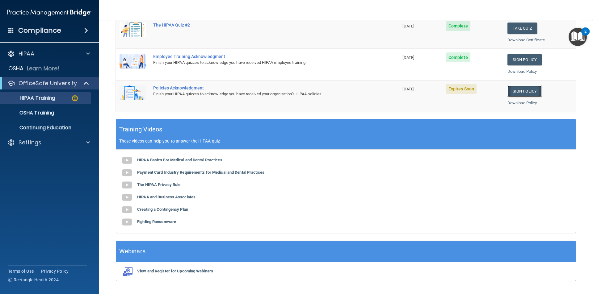
click at [518, 93] on link "Sign Policy" at bounding box center [524, 91] width 34 height 11
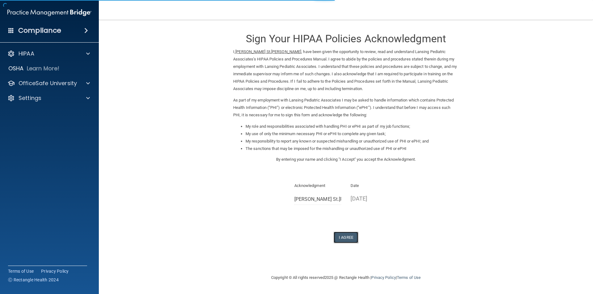
click at [344, 237] on button "I Agree" at bounding box center [346, 237] width 25 height 11
click at [348, 239] on button "I Agree" at bounding box center [346, 237] width 25 height 11
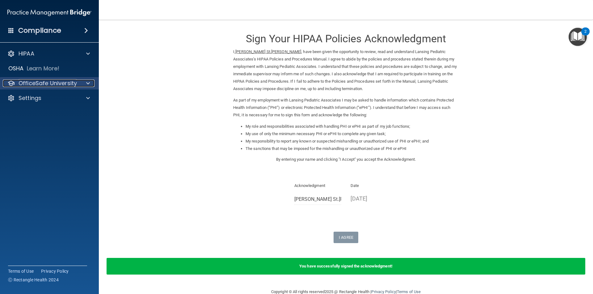
click at [89, 81] on span at bounding box center [88, 83] width 4 height 7
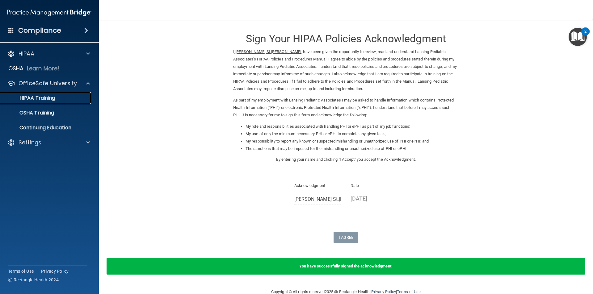
click at [70, 97] on div "HIPAA Training" at bounding box center [46, 98] width 84 height 6
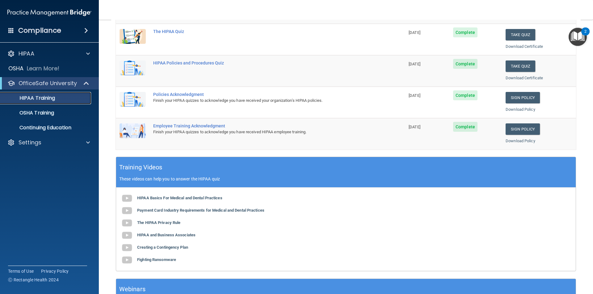
scroll to position [120, 0]
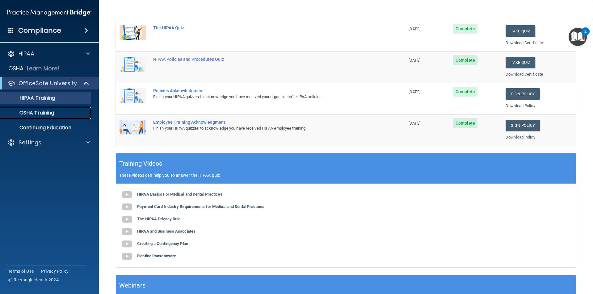
click at [35, 112] on p "OSHA Training" at bounding box center [29, 113] width 50 height 6
